Goal: Complete application form

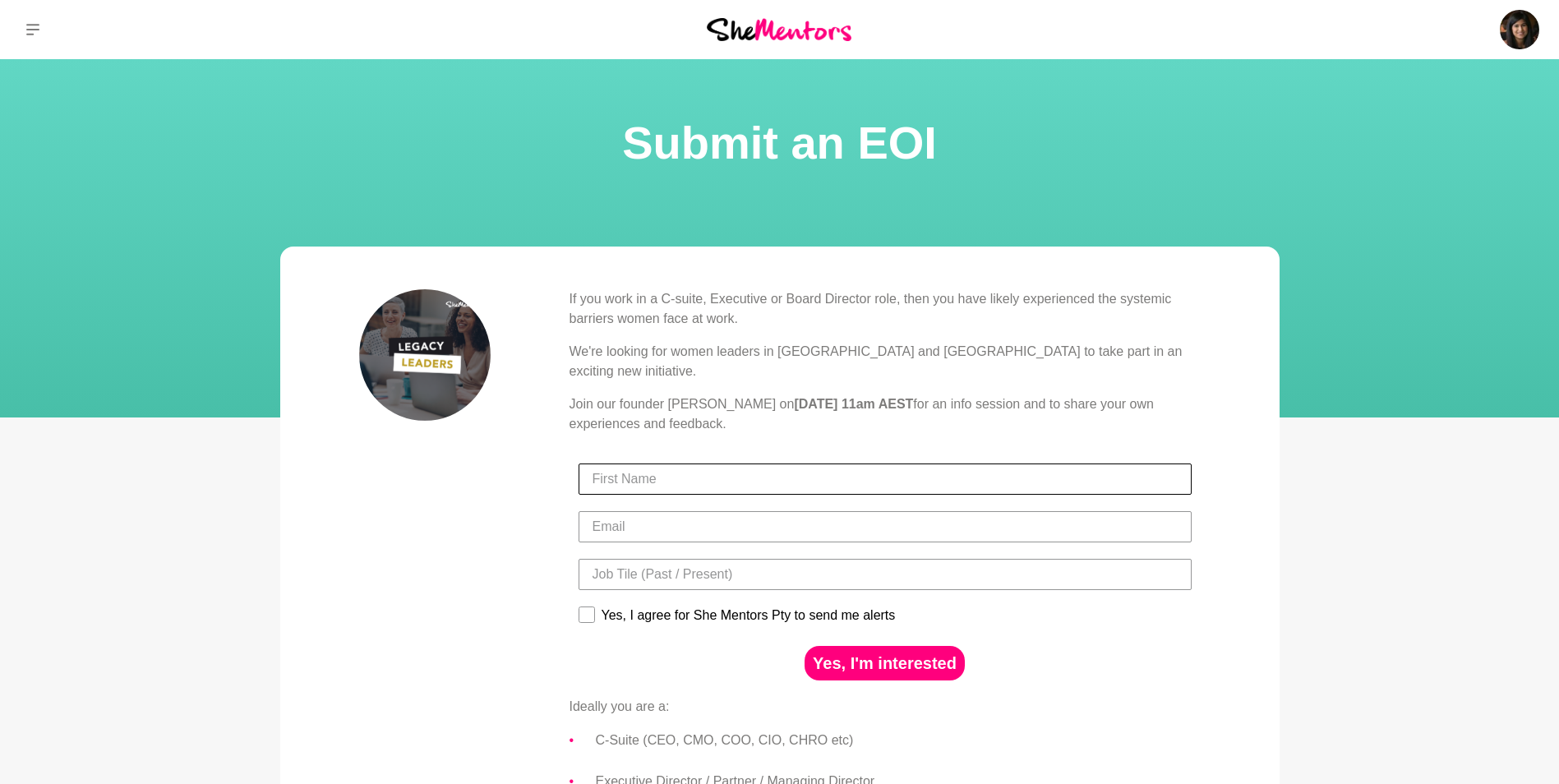
click at [782, 467] on input "First Name" at bounding box center [885, 478] width 613 height 31
type input "Aneesha"
type input "aneesha.rao@pointsbet.com"
click at [928, 558] on input "Title" at bounding box center [885, 573] width 613 height 31
type input "Head of Human Resources"
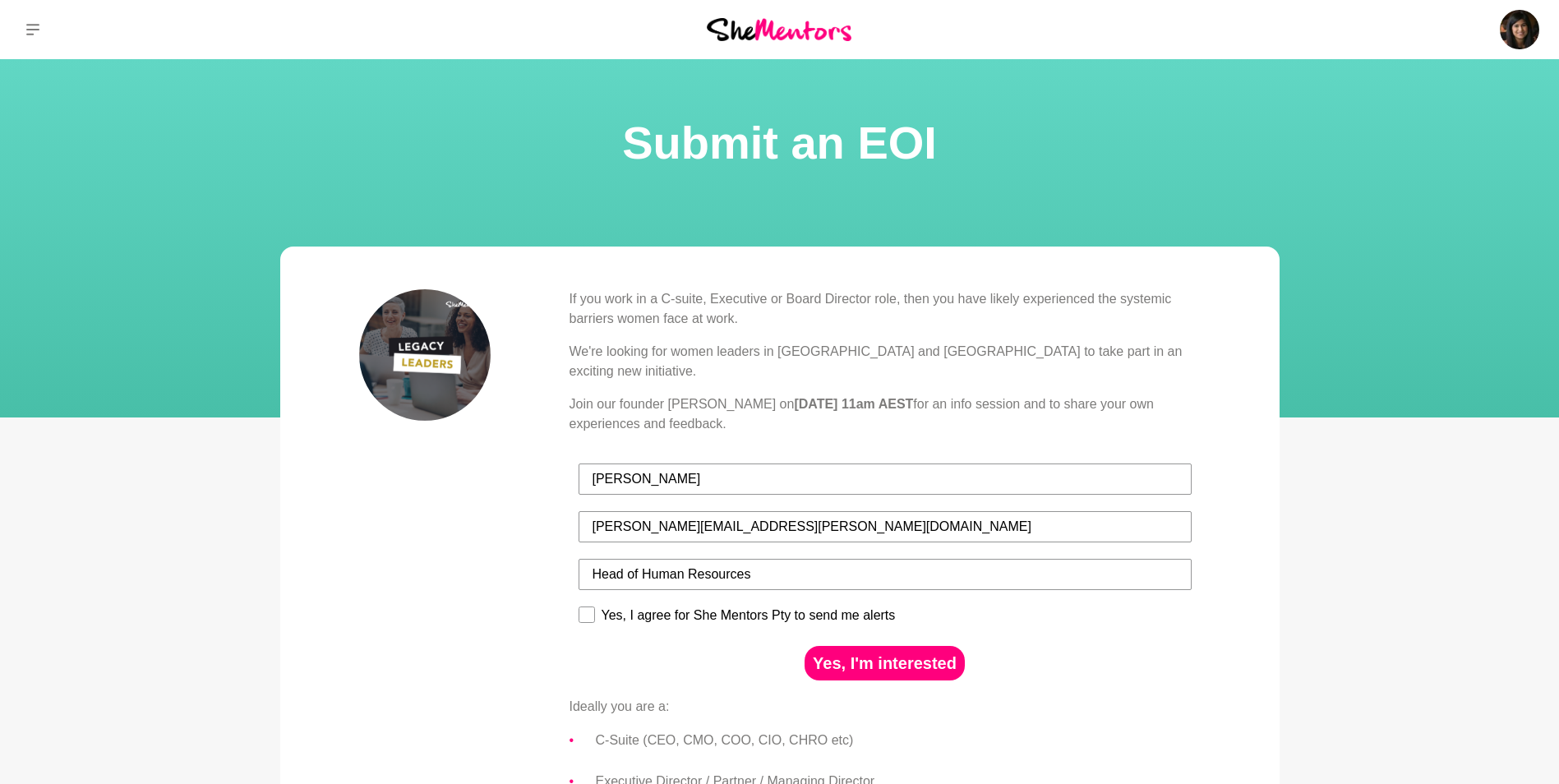
click at [524, 633] on div "If you work in a C-suite, Executive or Board Director role, then you have likel…" at bounding box center [780, 705] width 842 height 832
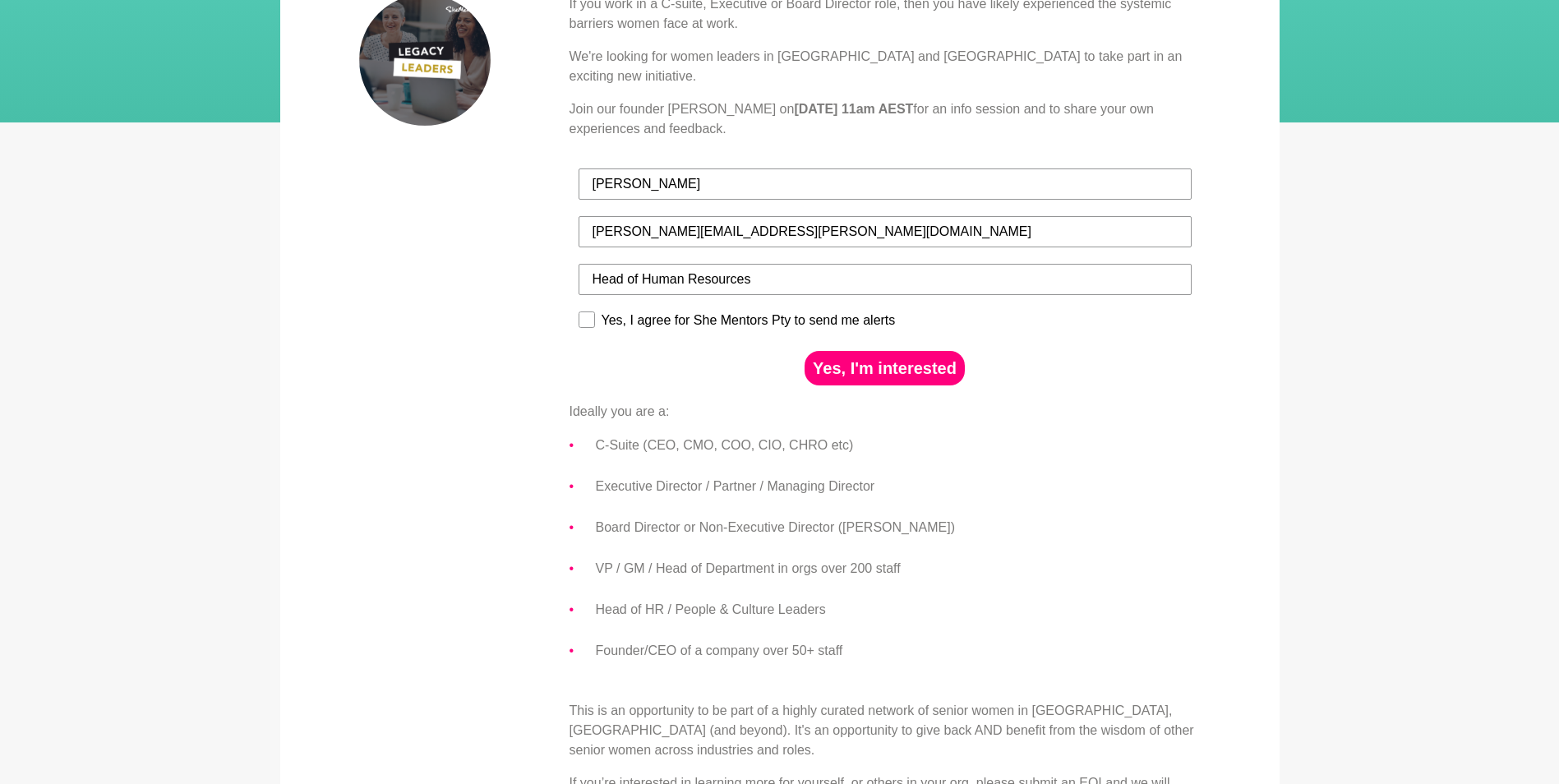
scroll to position [294, 0]
click at [887, 352] on button "Yes, I'm interested" at bounding box center [884, 369] width 160 height 35
click at [588, 313] on rect at bounding box center [587, 321] width 16 height 16
click at [579, 311] on input "Yes, I agree for She Mentors Pty to send me alerts" at bounding box center [578, 311] width 1 height 1
checkbox input "true"
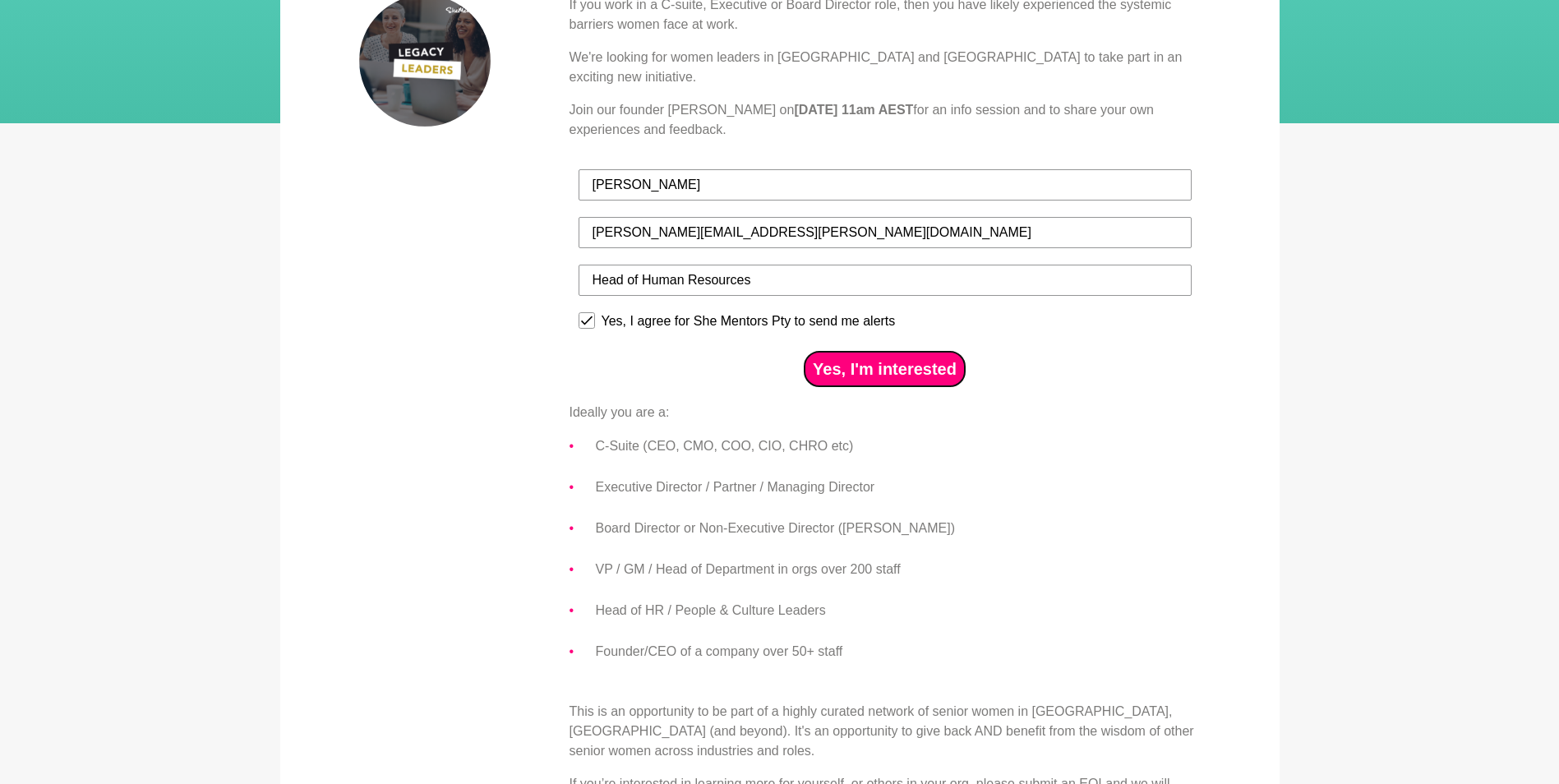
click at [869, 360] on button "Yes, I'm interested" at bounding box center [884, 369] width 160 height 35
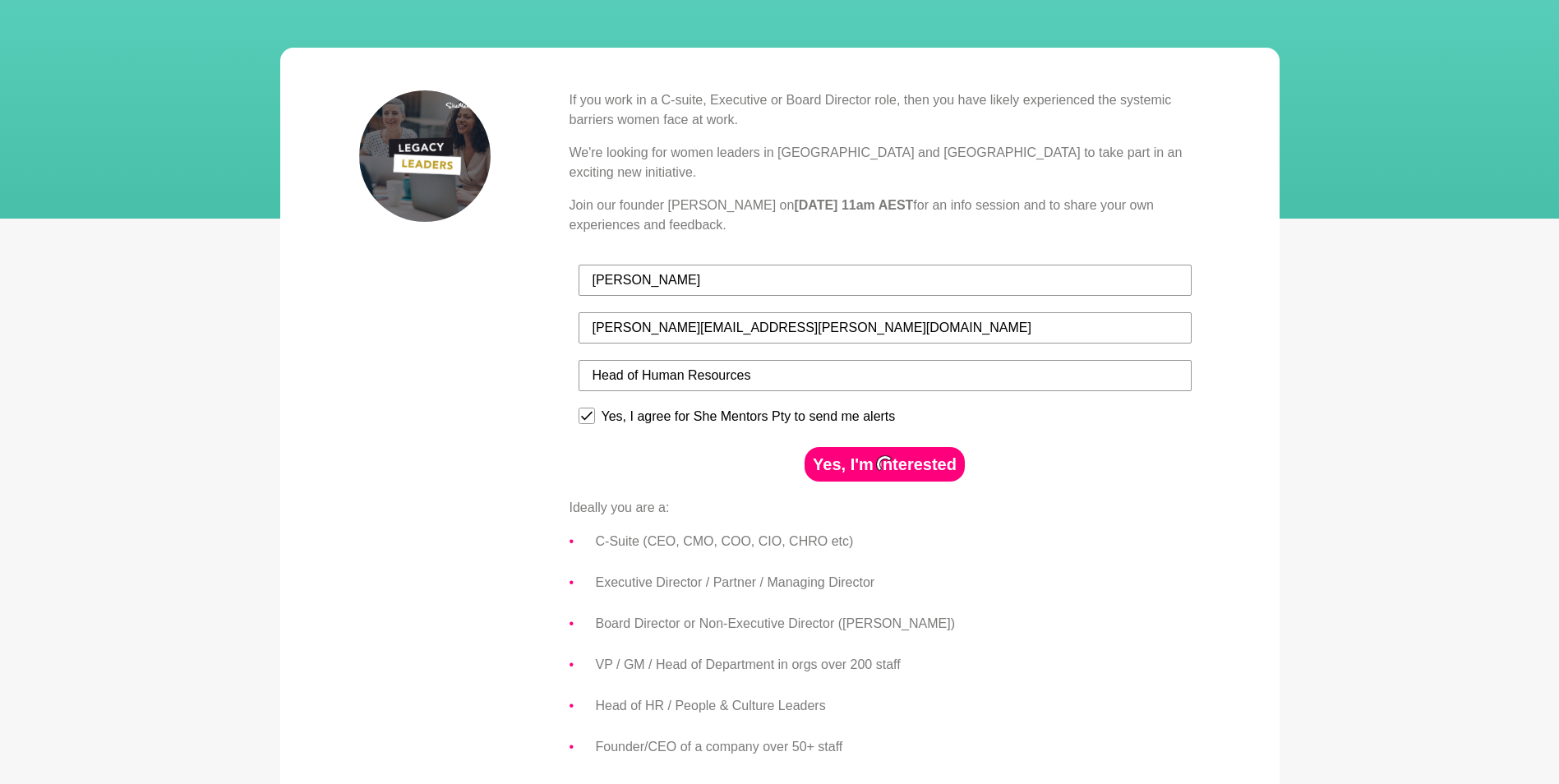
scroll to position [48, 0]
